Goal: Information Seeking & Learning: Learn about a topic

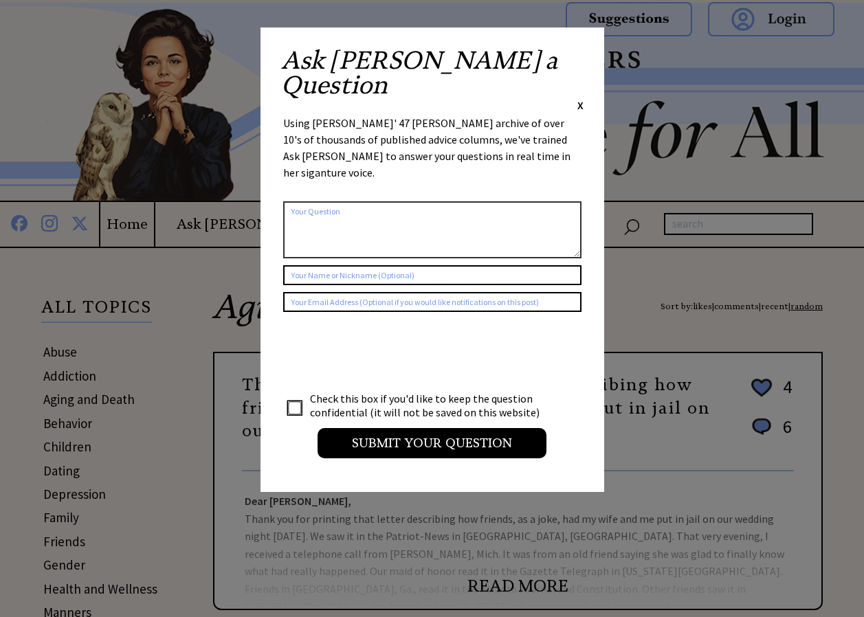
click at [580, 98] on span "X" at bounding box center [580, 105] width 6 height 14
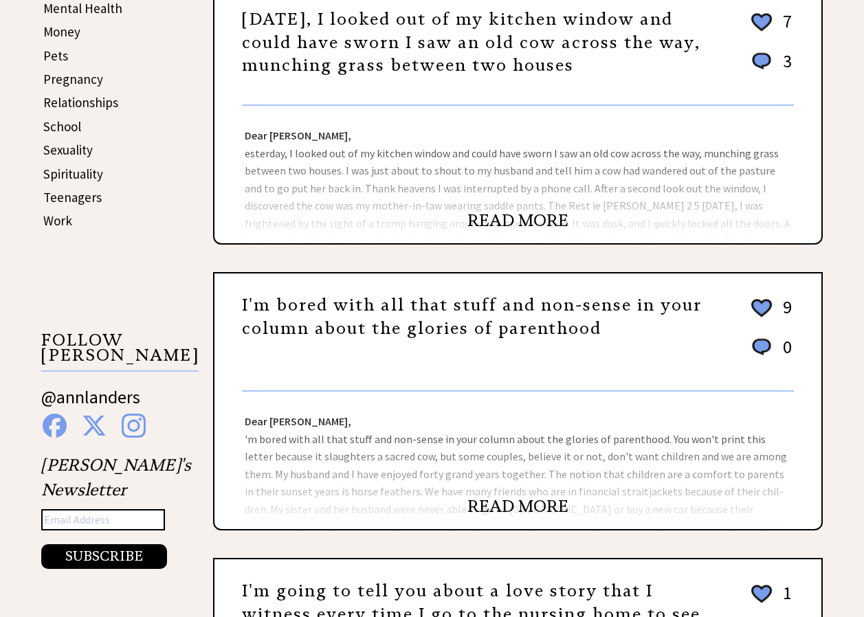
scroll to position [654, 0]
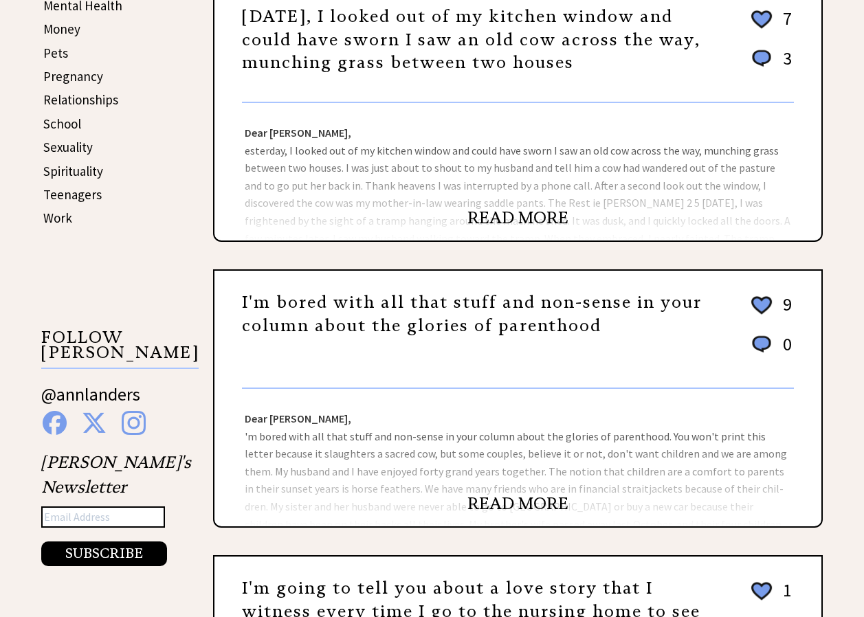
click at [515, 502] on link "READ MORE" at bounding box center [517, 504] width 101 height 21
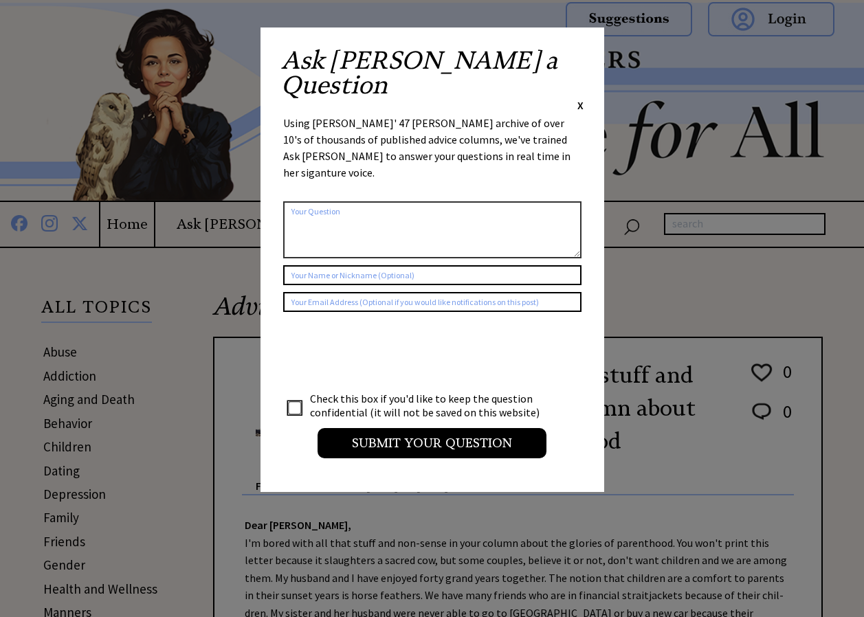
click at [578, 98] on span "X" at bounding box center [580, 105] width 6 height 14
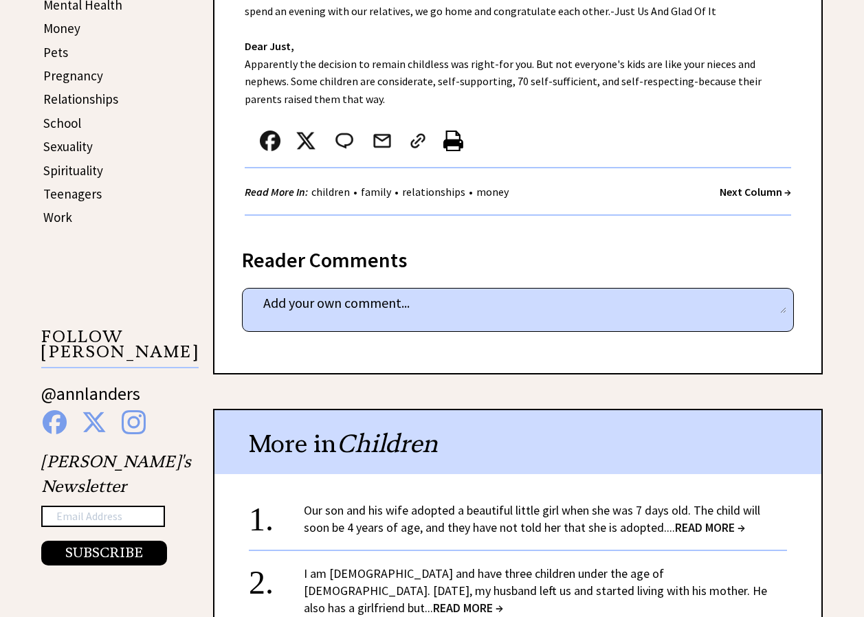
scroll to position [680, 0]
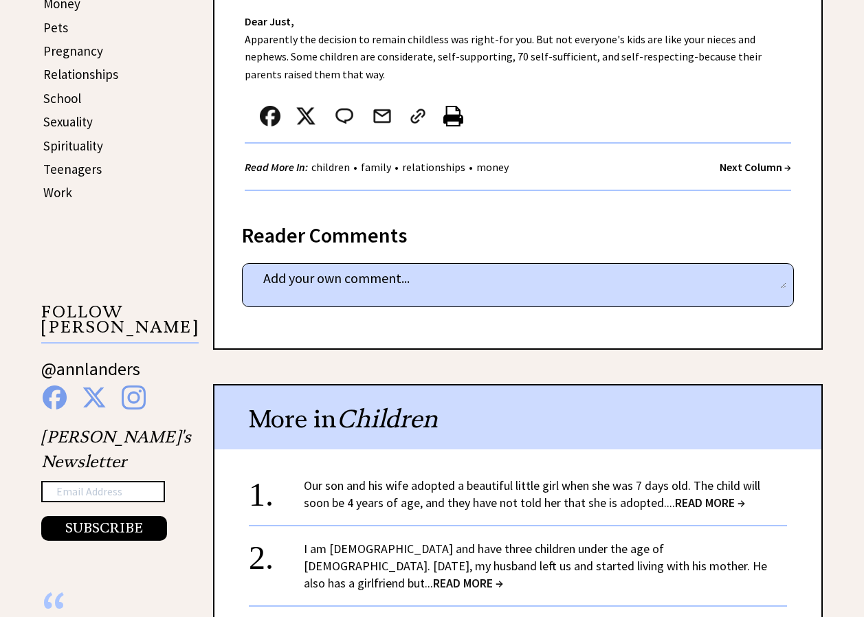
click at [635, 500] on link "Our son and his wife adopted a beautiful little girl when she was 7 days old. T…" at bounding box center [532, 494] width 456 height 33
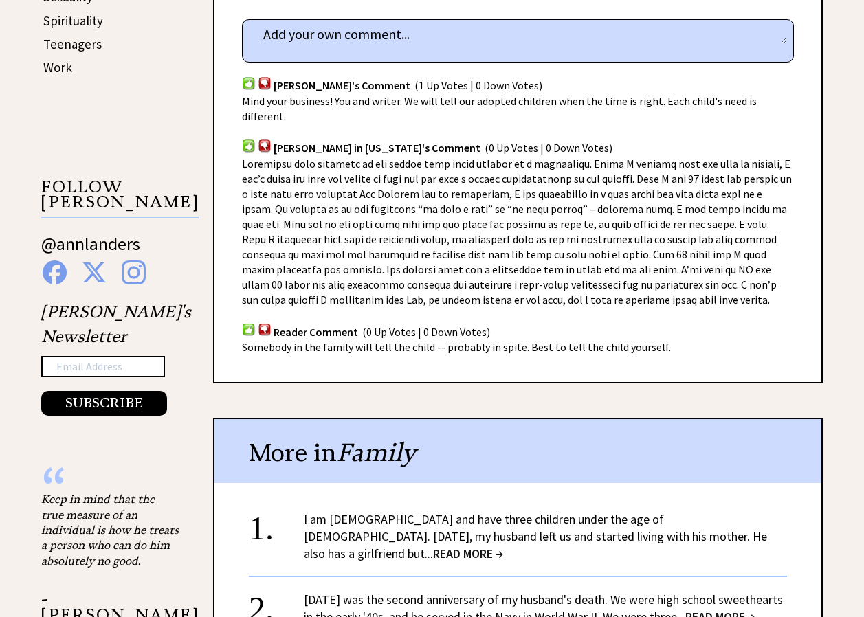
scroll to position [817, 0]
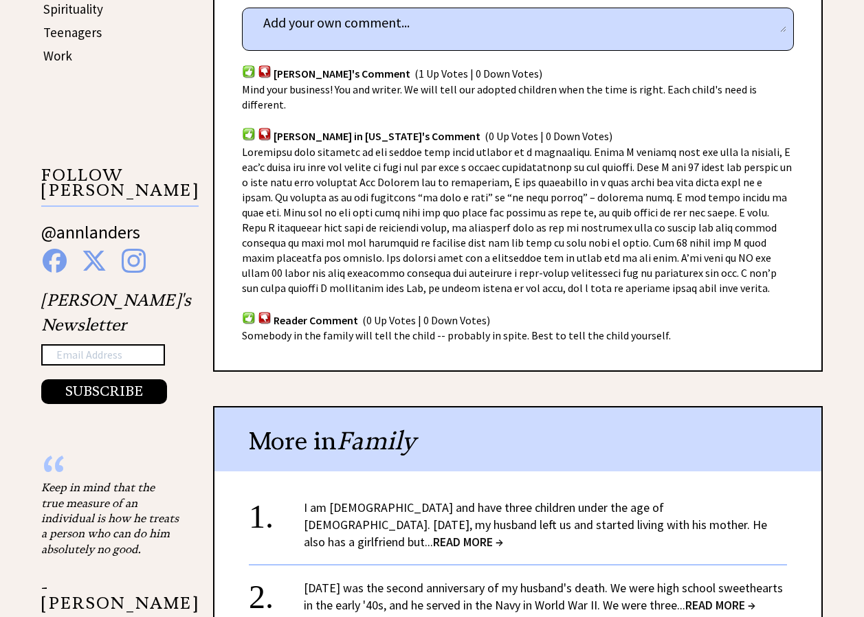
drag, startPoint x: 855, startPoint y: 395, endPoint x: 850, endPoint y: 407, distance: 13.5
click at [850, 407] on div "Advice Topics Our son and his wife adopted a beautiful little girl when she was…" at bounding box center [432, 213] width 864 height 1562
click at [604, 518] on link "I am 34 years old and have three children under the age of 10. Two years ago, m…" at bounding box center [535, 525] width 463 height 50
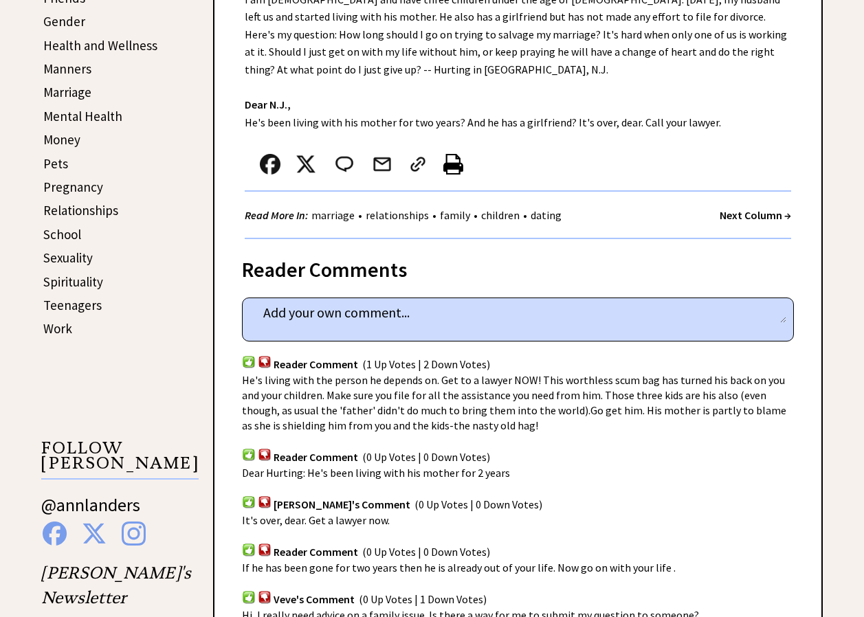
scroll to position [566, 0]
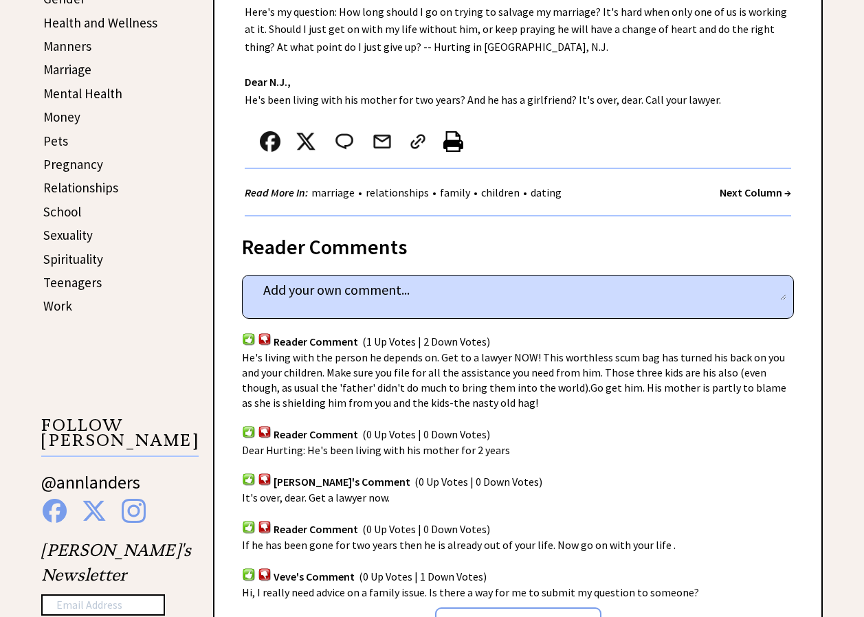
drag, startPoint x: 860, startPoint y: 322, endPoint x: 857, endPoint y: 330, distance: 8.0
click at [857, 330] on div "Advice Topics I am 34 years old and have three children under the age of 10. 0 …" at bounding box center [432, 490] width 864 height 1616
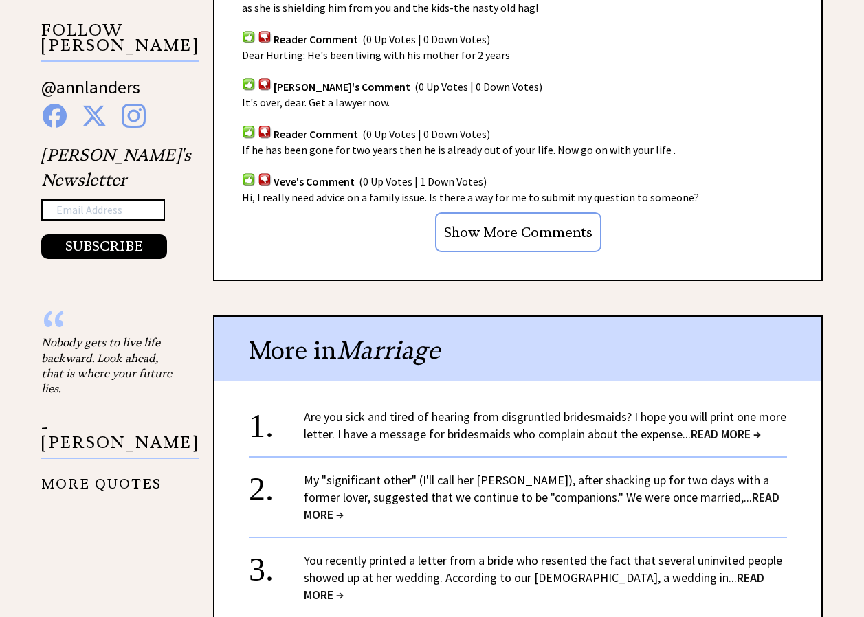
scroll to position [969, 0]
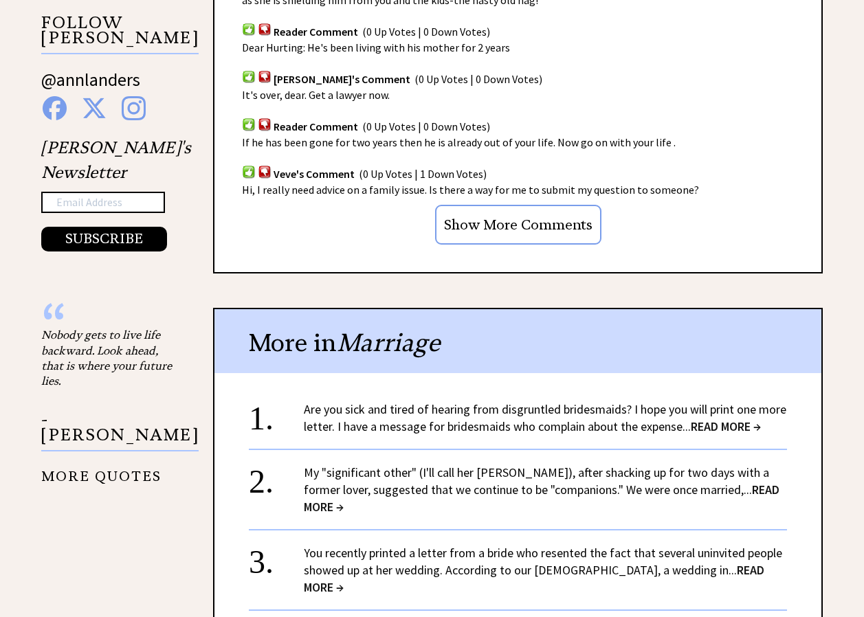
click at [728, 419] on span "READ MORE →" at bounding box center [726, 427] width 70 height 16
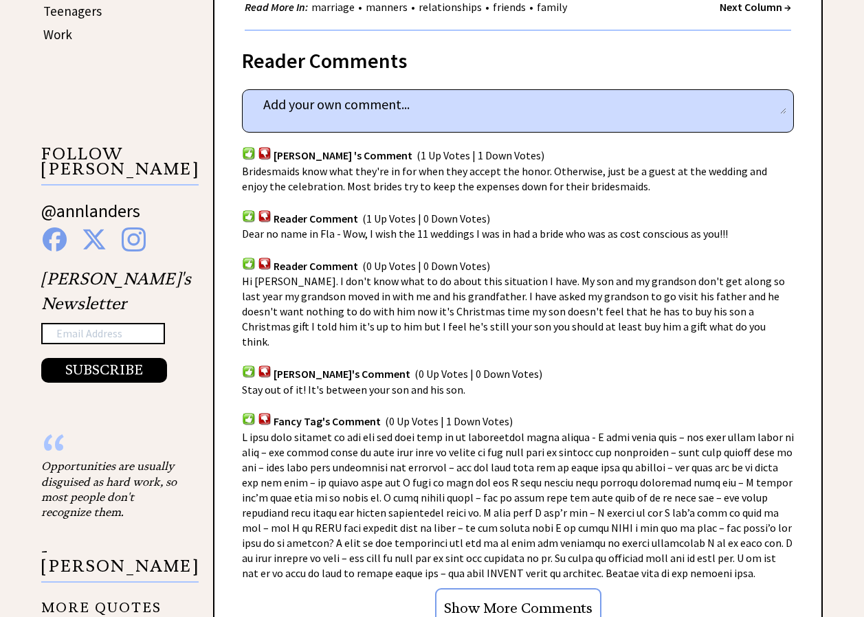
scroll to position [898, 0]
